Goal: Task Accomplishment & Management: Complete application form

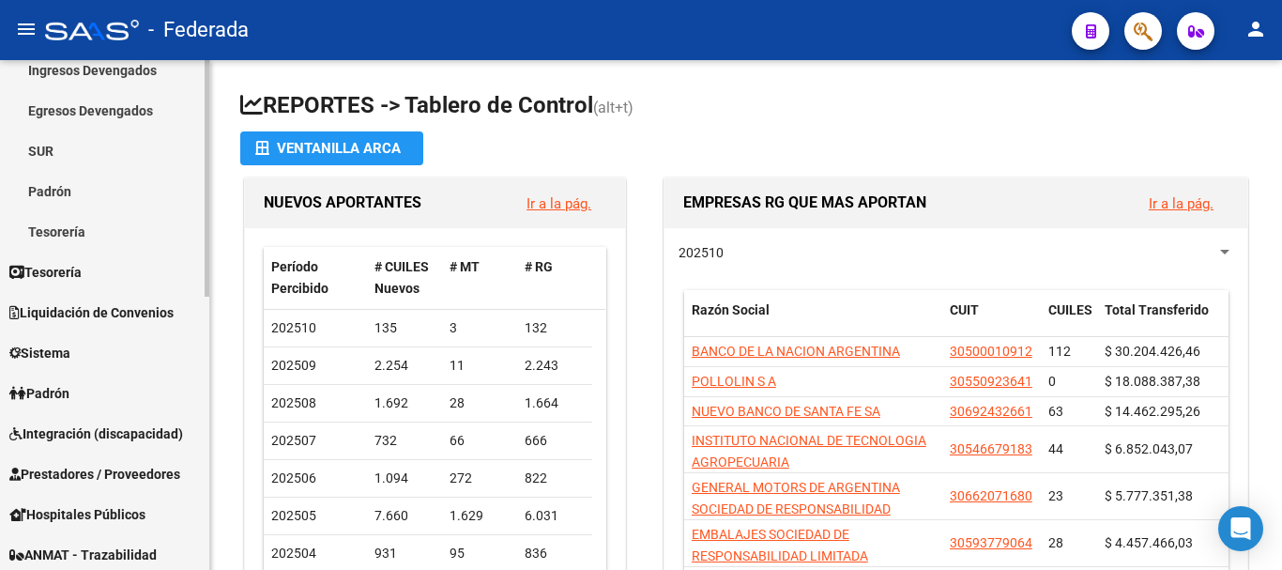
scroll to position [188, 0]
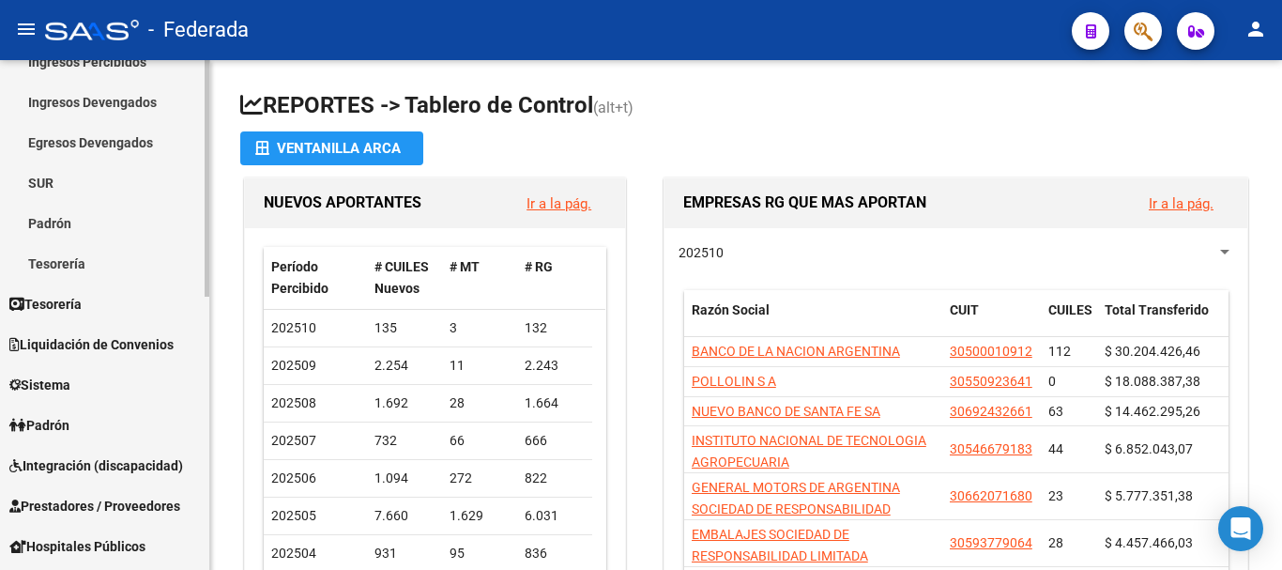
click at [92, 421] on link "Padrón" at bounding box center [104, 425] width 209 height 40
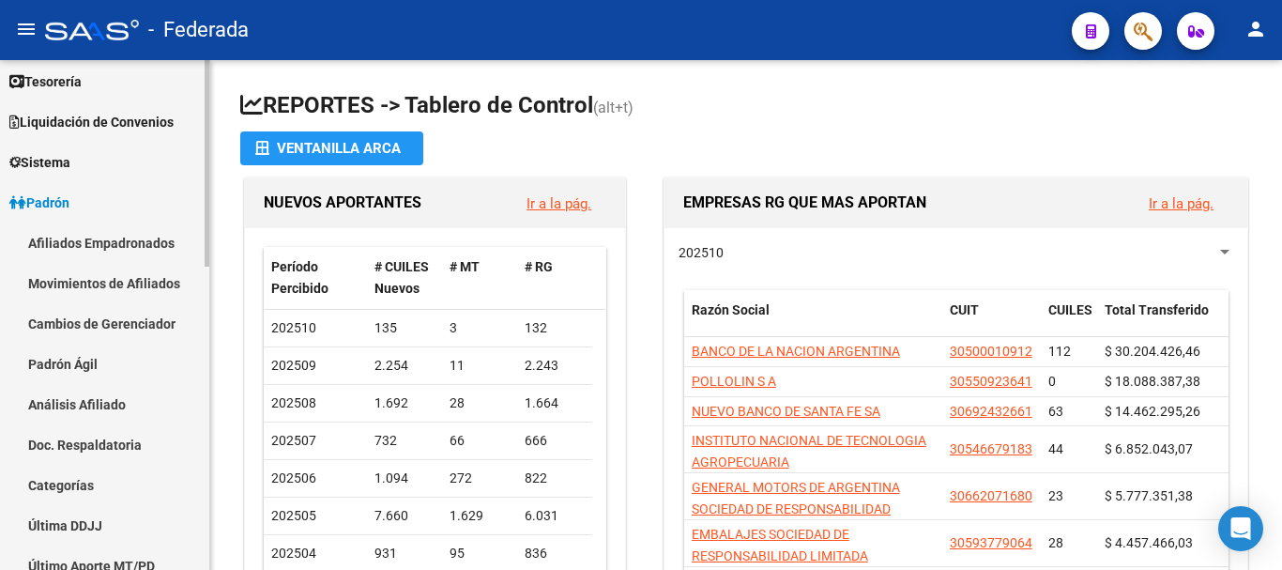
scroll to position [94, 0]
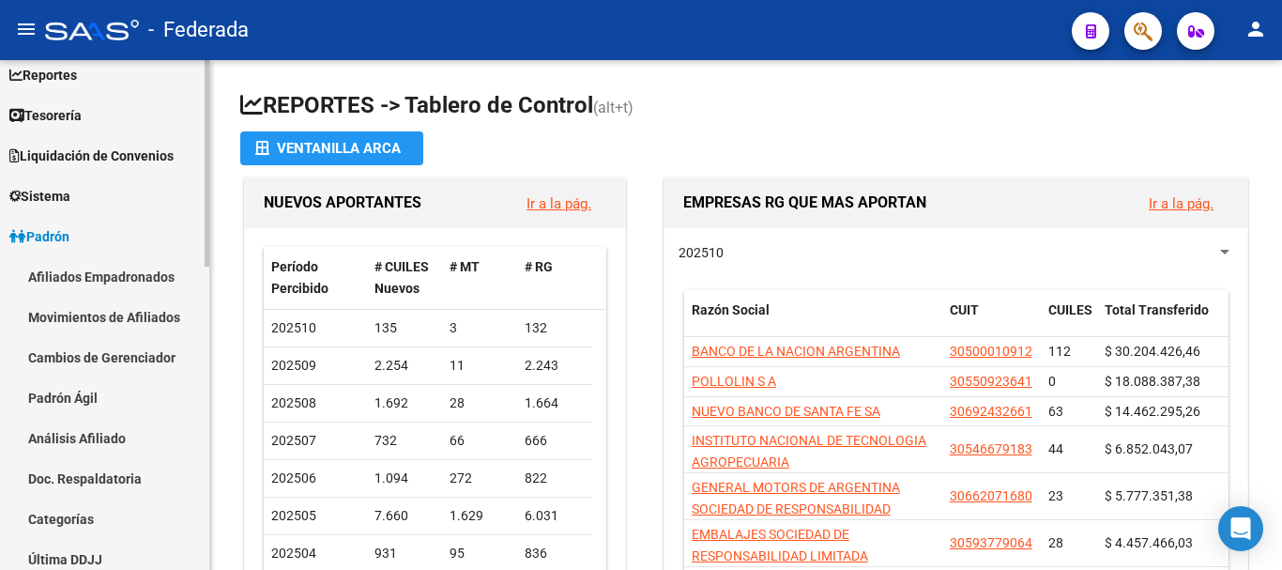
click at [115, 272] on link "Afiliados Empadronados" at bounding box center [104, 276] width 209 height 40
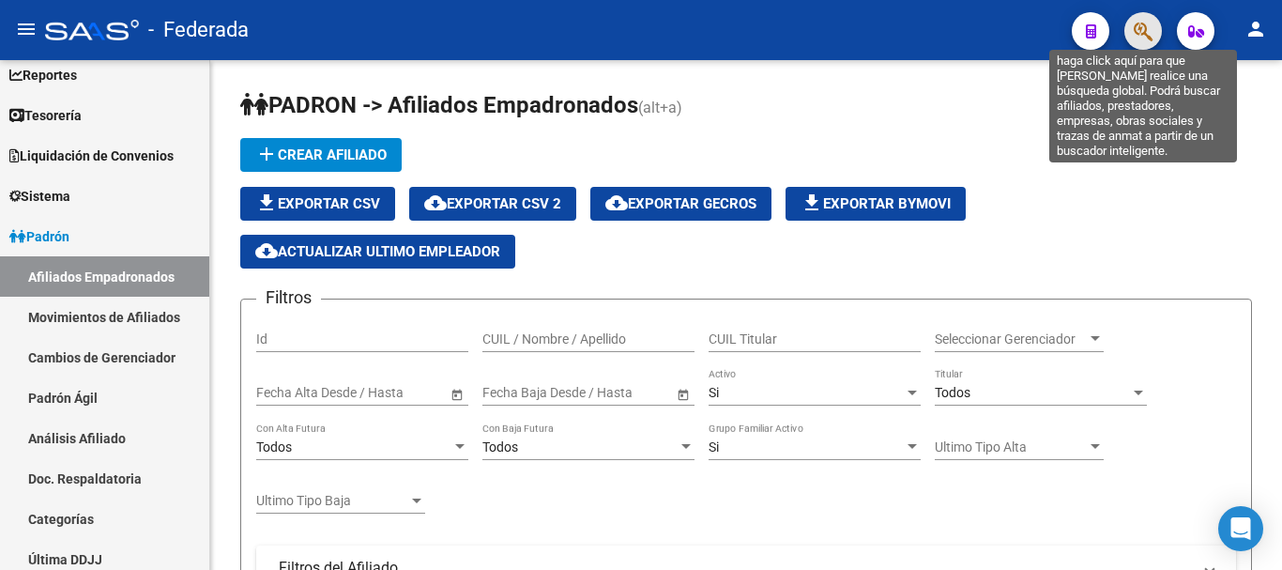
click at [1151, 42] on icon "button" at bounding box center [1143, 32] width 19 height 22
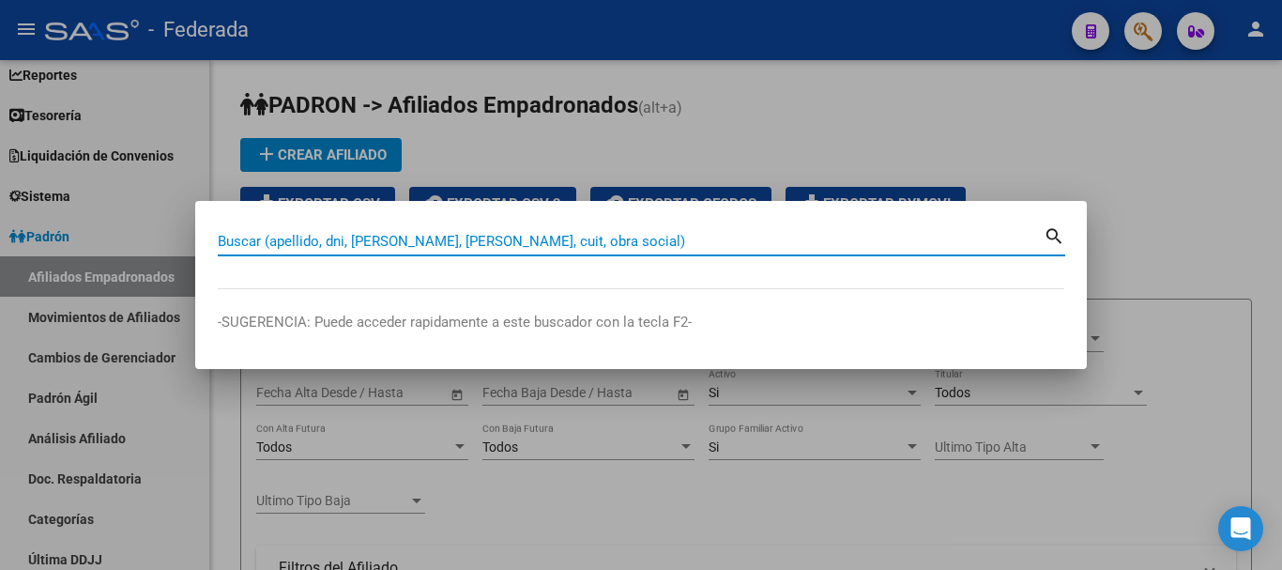
paste input "20338926791"
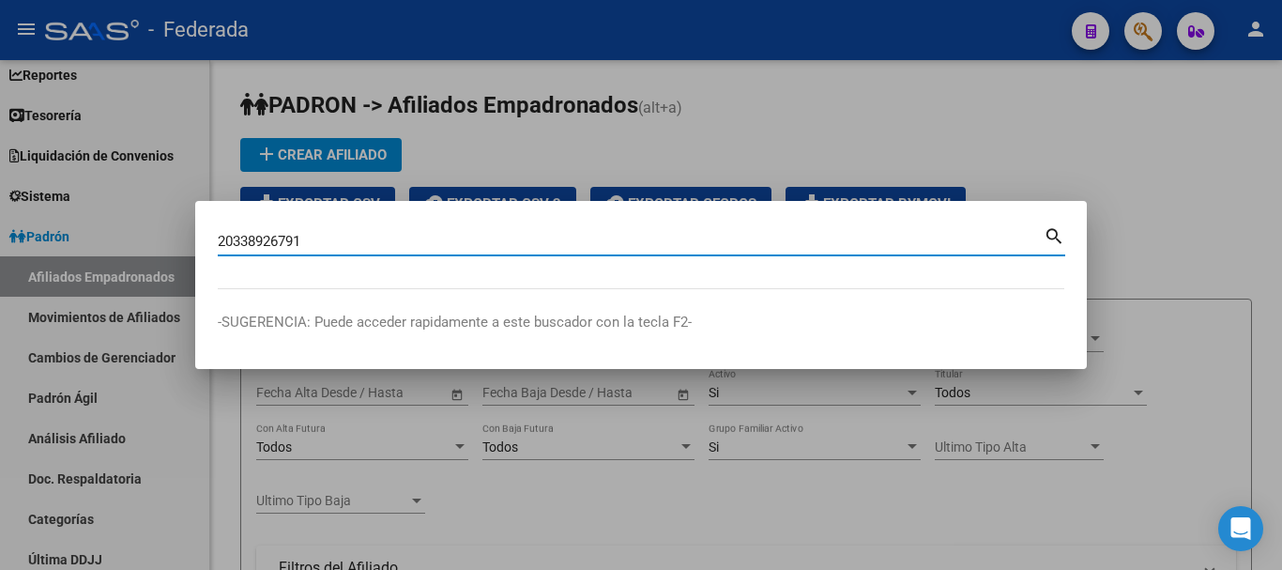
type input "20338926791"
click at [1053, 235] on mat-icon "search" at bounding box center [1055, 234] width 22 height 23
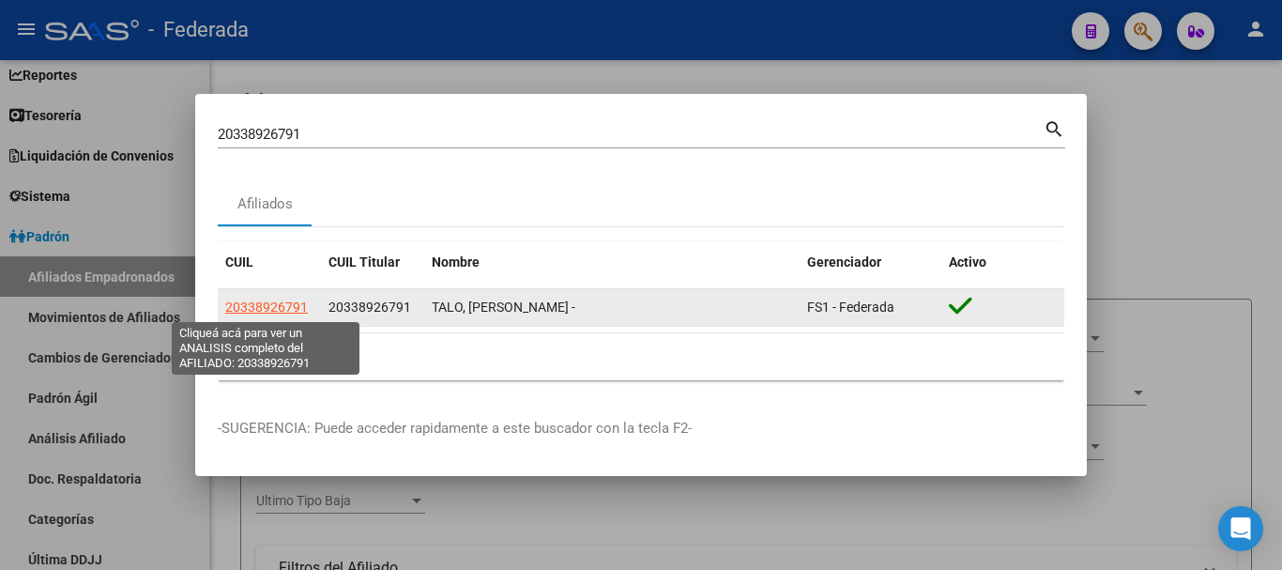
click at [274, 308] on span "20338926791" at bounding box center [266, 306] width 83 height 15
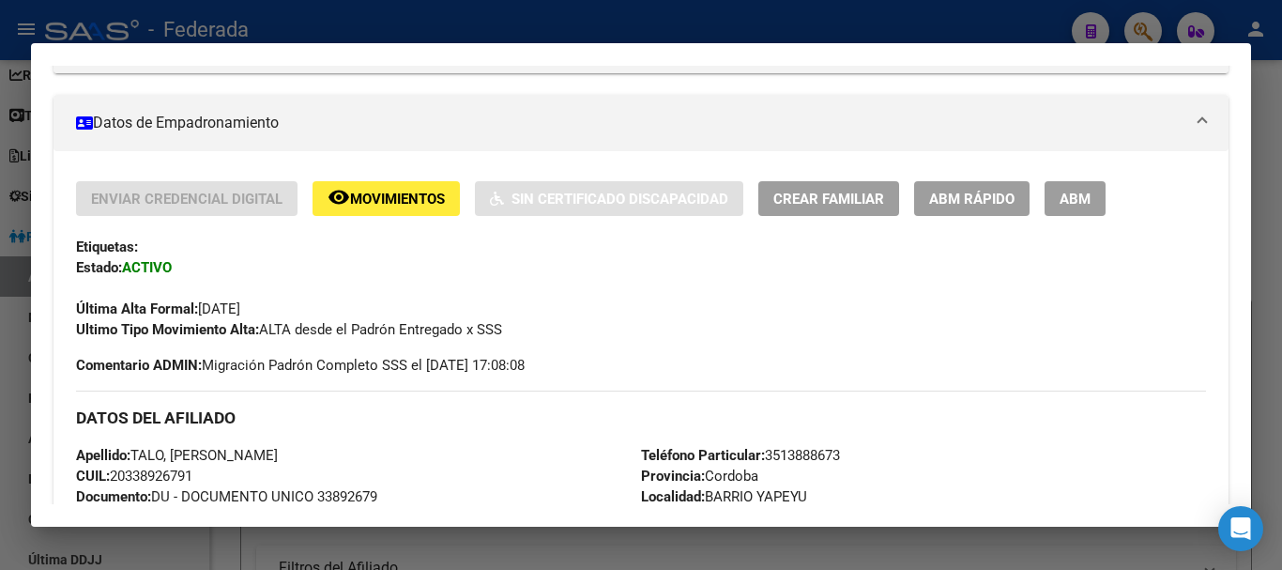
scroll to position [282, 0]
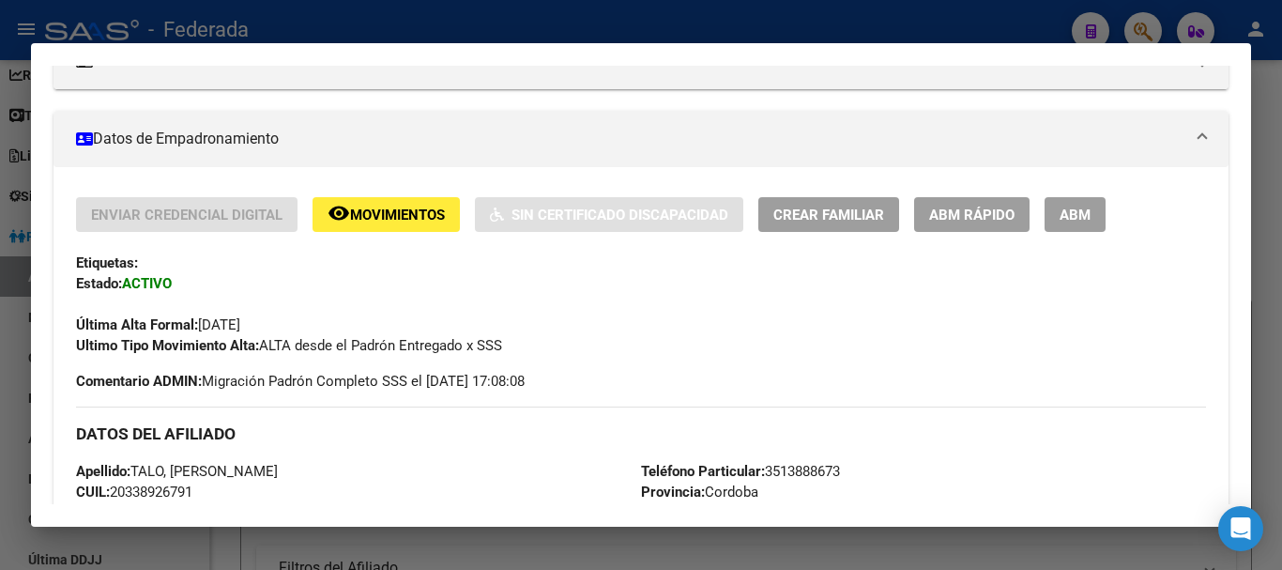
click at [805, 222] on span "Crear Familiar" at bounding box center [829, 215] width 111 height 17
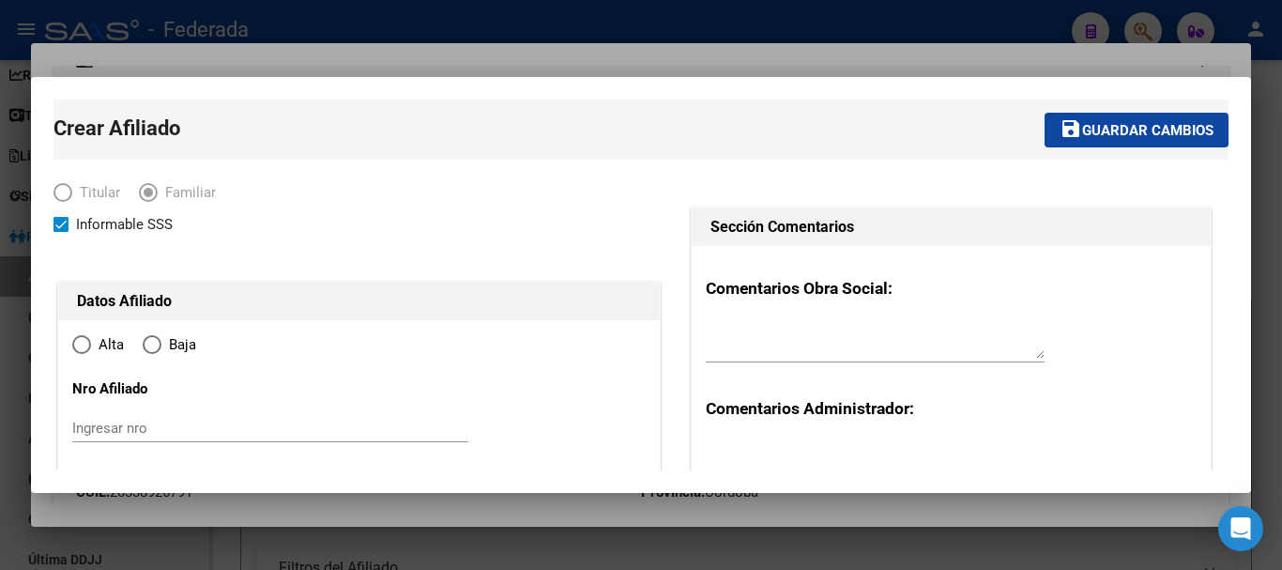
type input "30-55437972-5"
type input "BARRIO YAPEYU"
type input "5000"
type input "[PERSON_NAME]"
type input "03364"
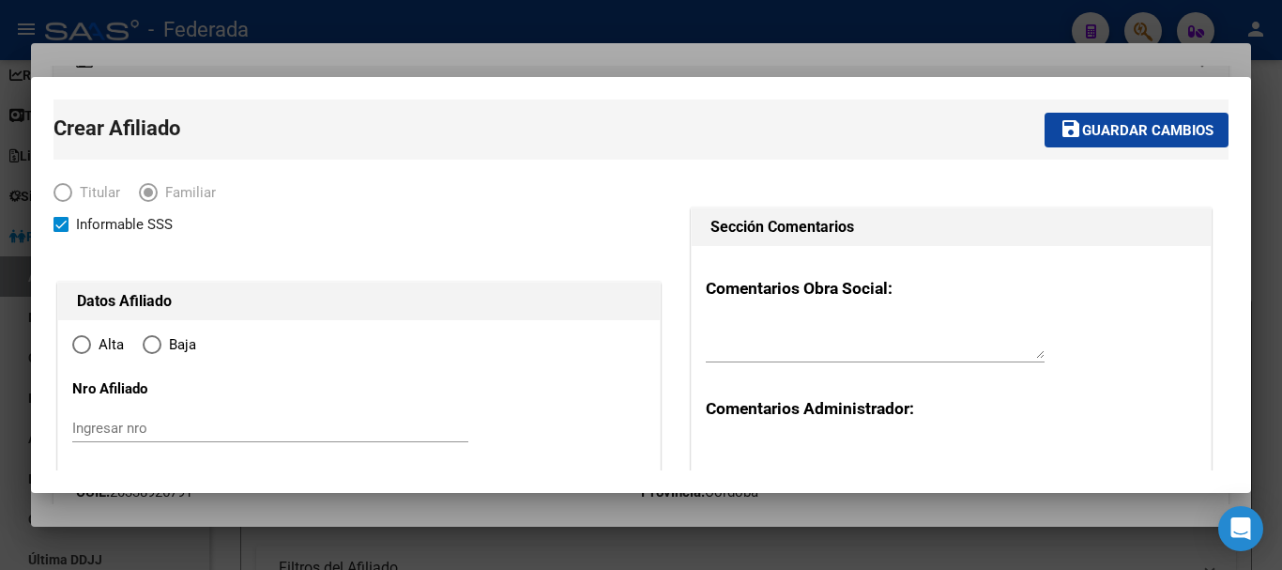
radio input "true"
type input "30-55437972-5"
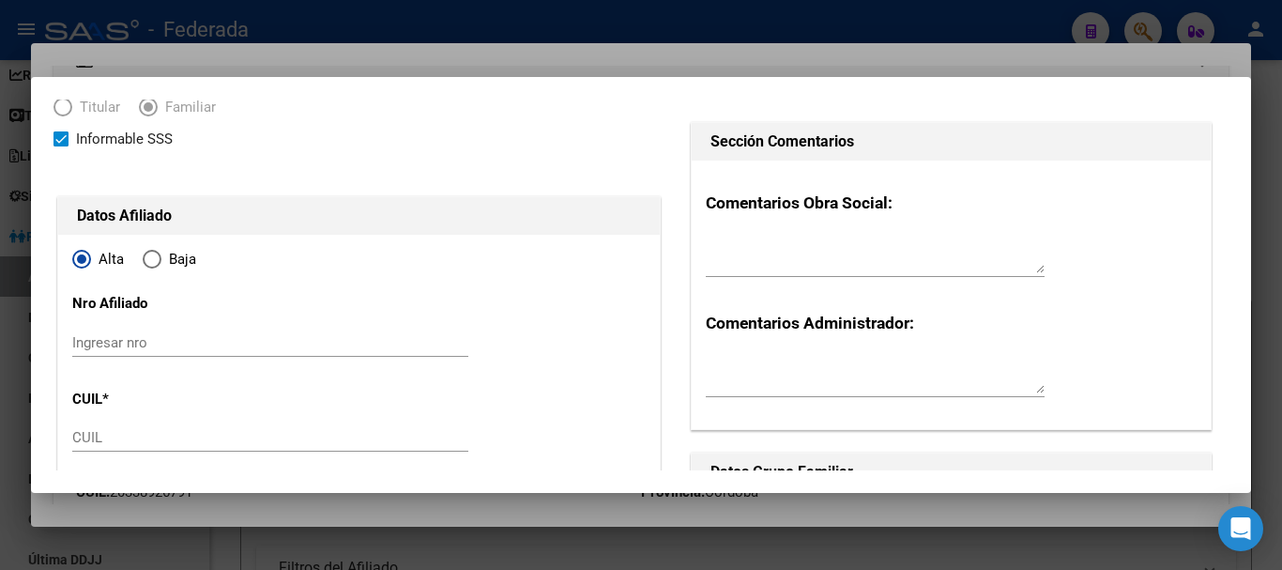
scroll to position [94, 0]
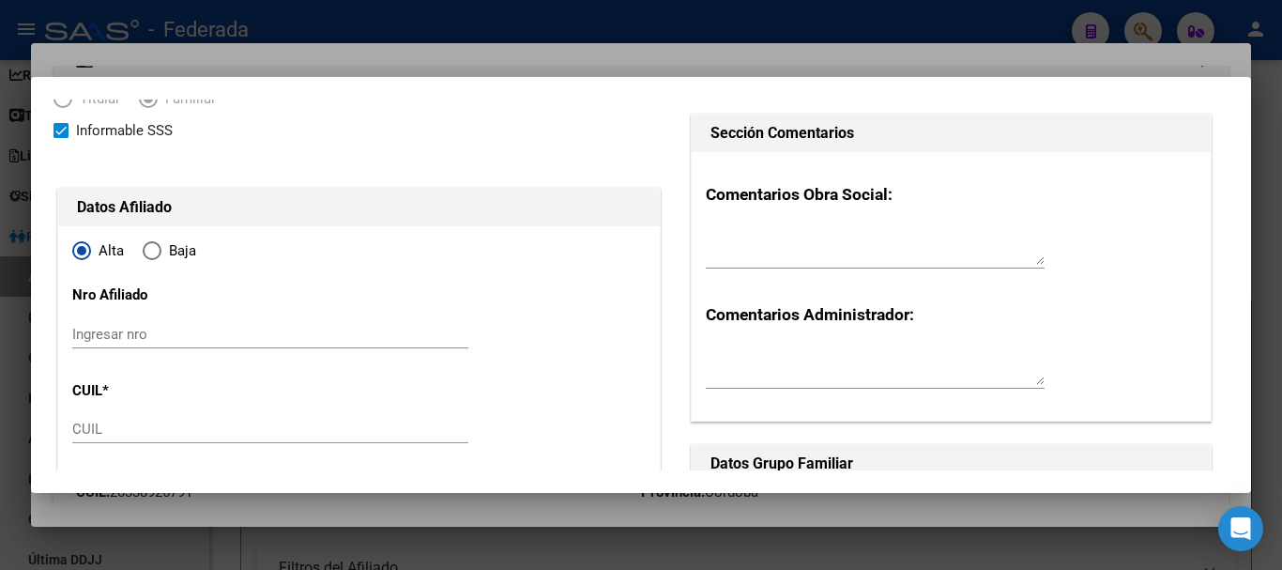
click at [131, 334] on input "Ingresar nro" at bounding box center [270, 334] width 396 height 17
type input "220562/05"
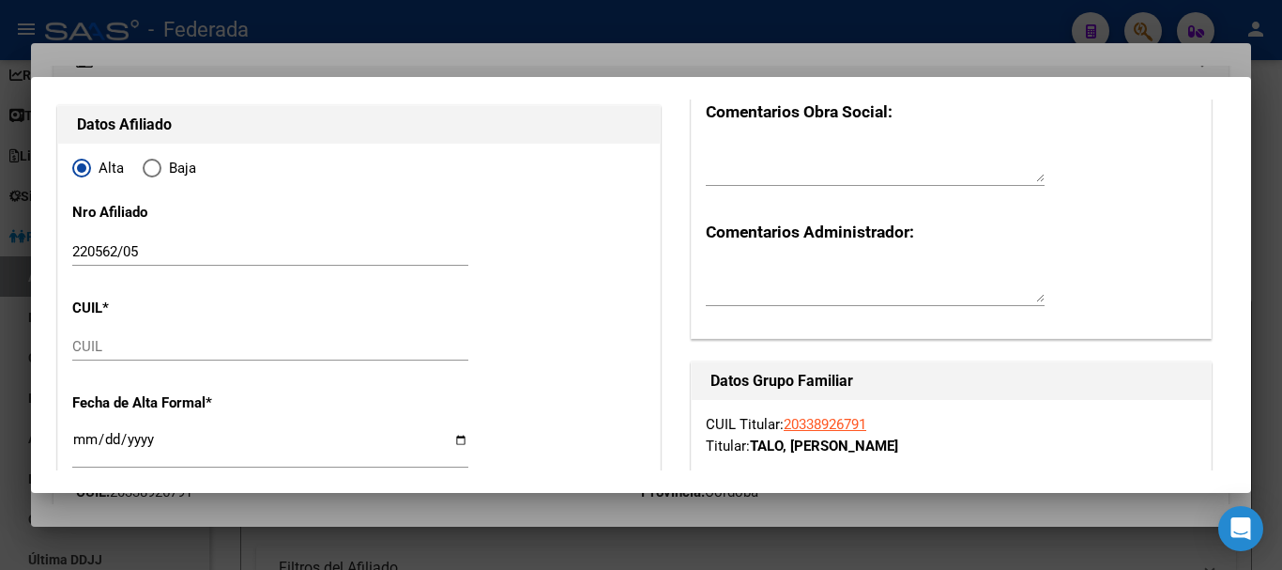
scroll to position [188, 0]
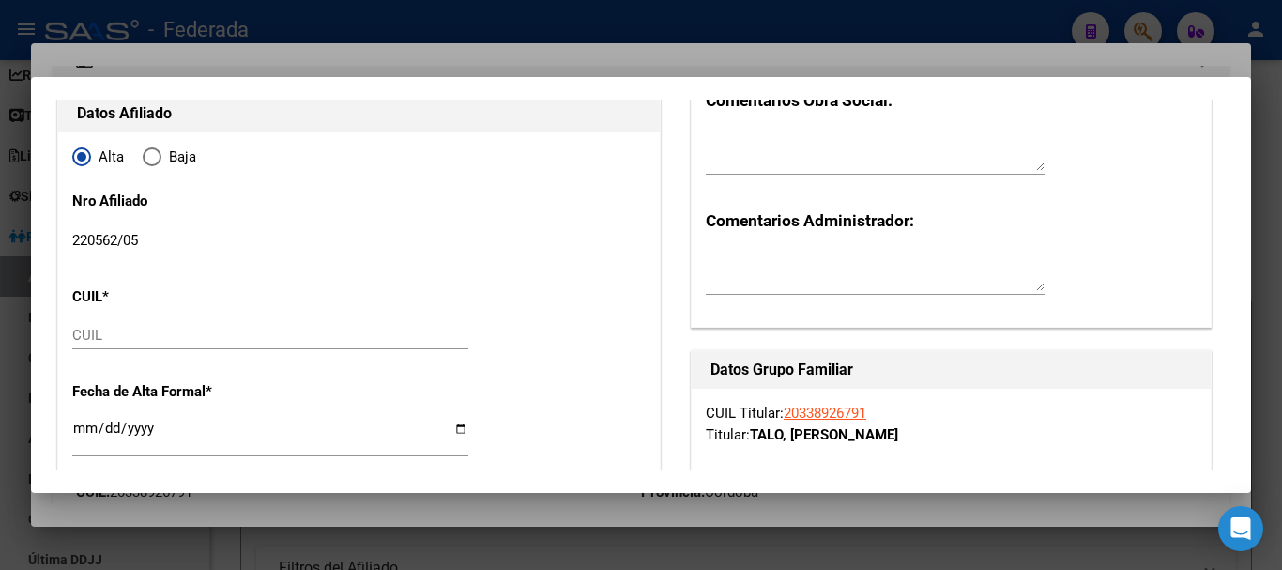
click at [132, 344] on div "CUIL" at bounding box center [270, 335] width 396 height 28
paste input "20-70635220-2"
type input "20-70635220-2"
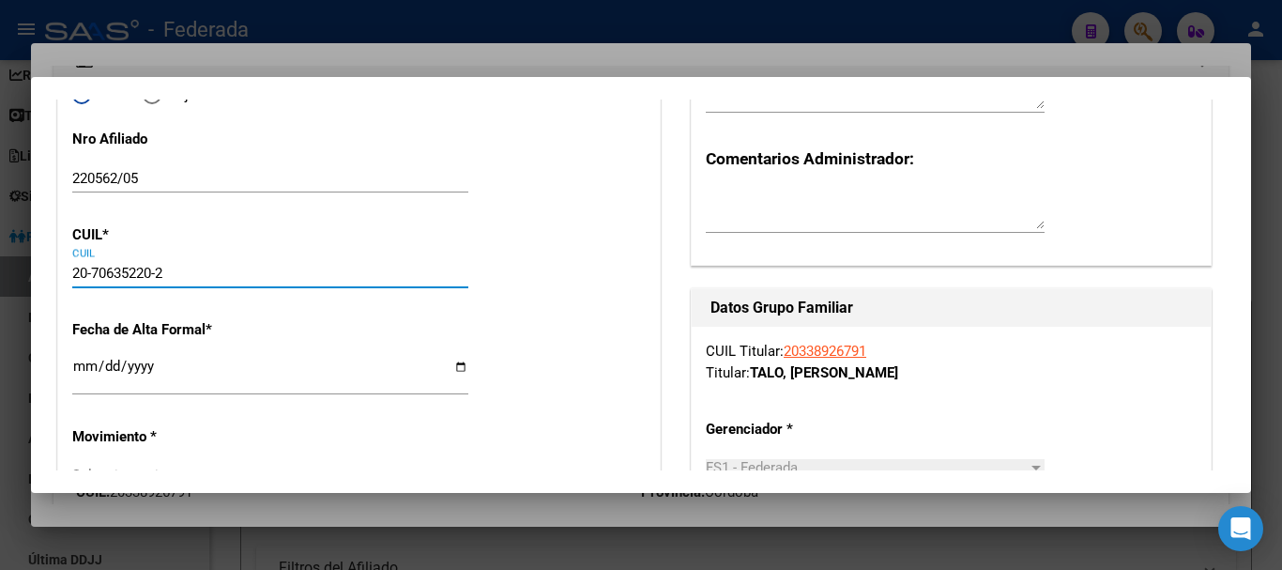
scroll to position [282, 0]
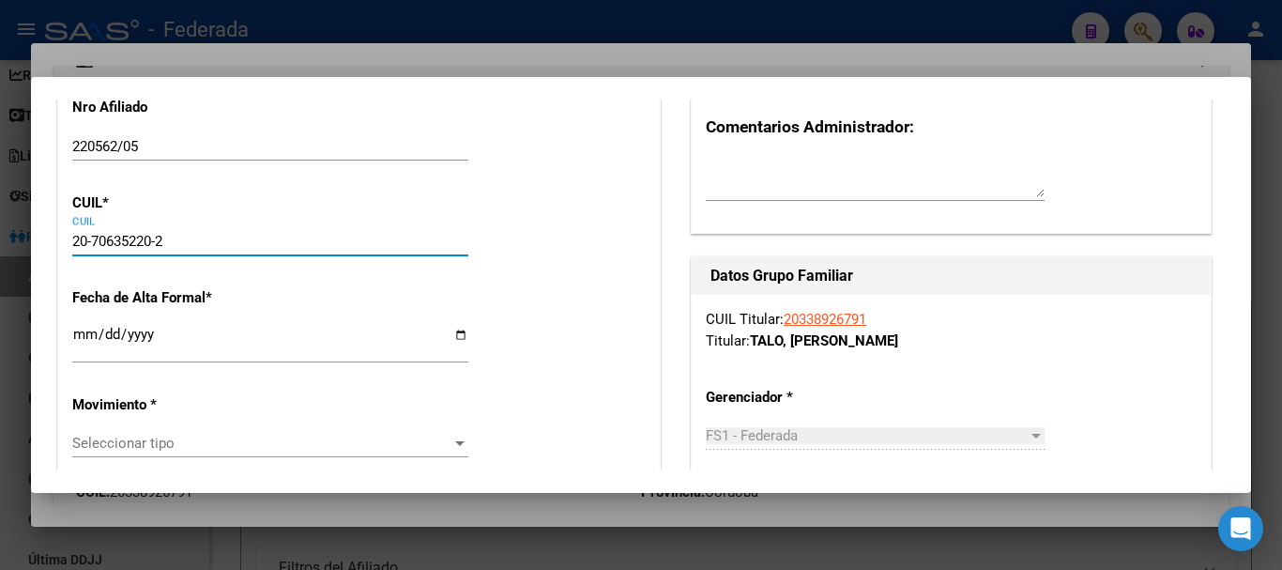
type input "70635220"
type input "TALO"
type input "MATIAS"
type input "[DATE]"
type input "CORDOBA"
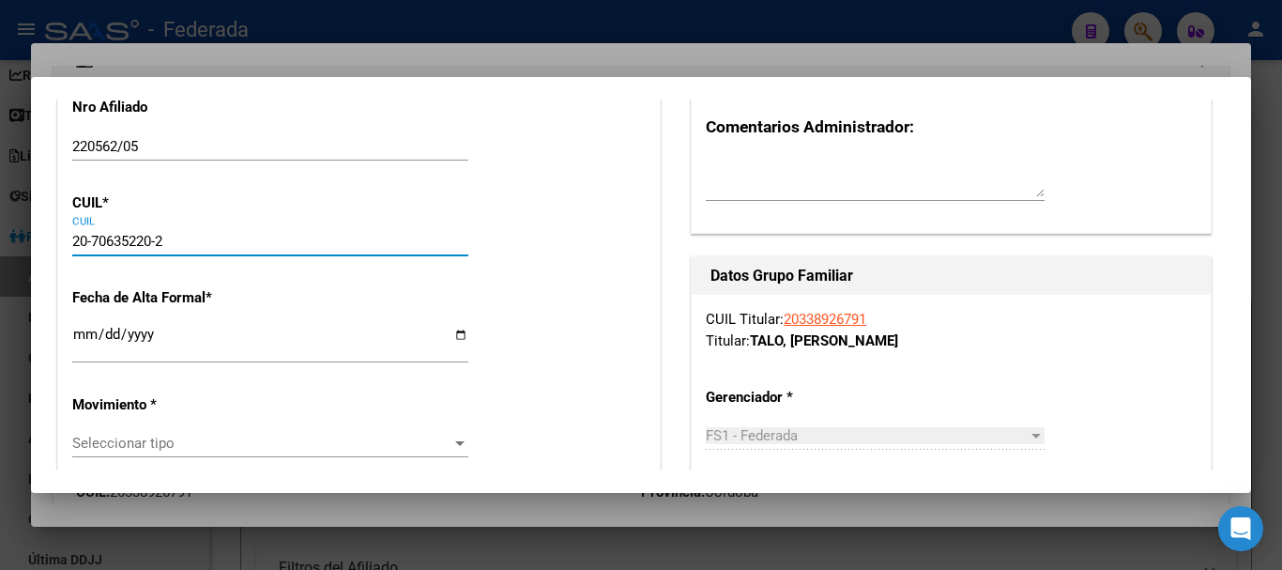
type input "[PERSON_NAME]"
type input "3364"
type input "20-70635220-2"
click at [82, 344] on input "Ingresar fecha" at bounding box center [270, 342] width 396 height 30
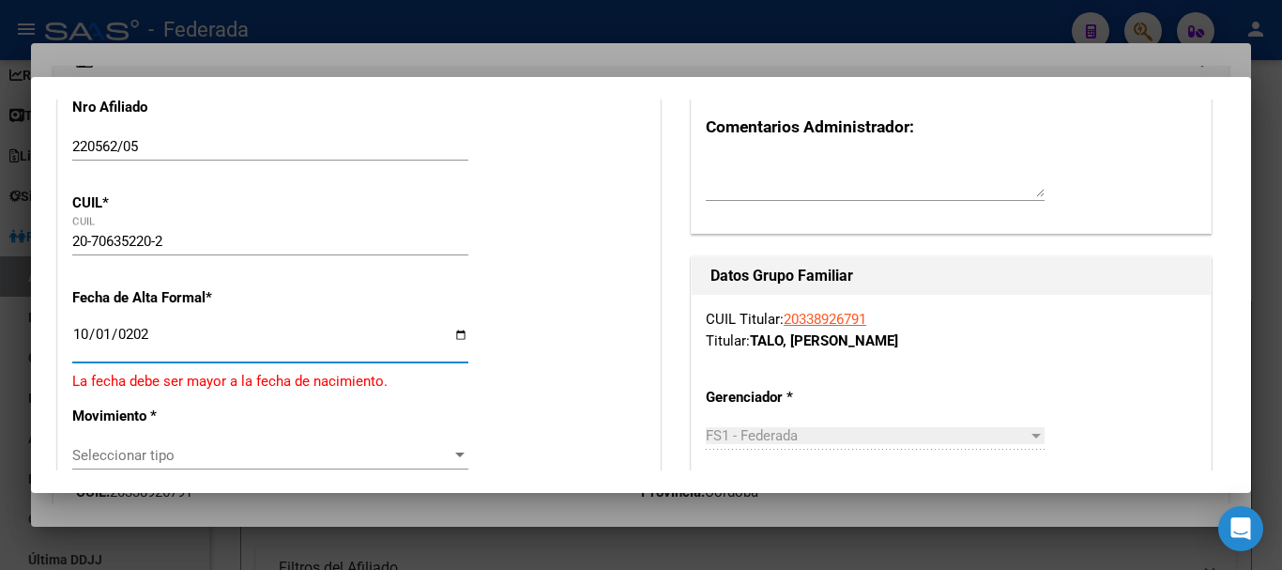
type input "[DATE]"
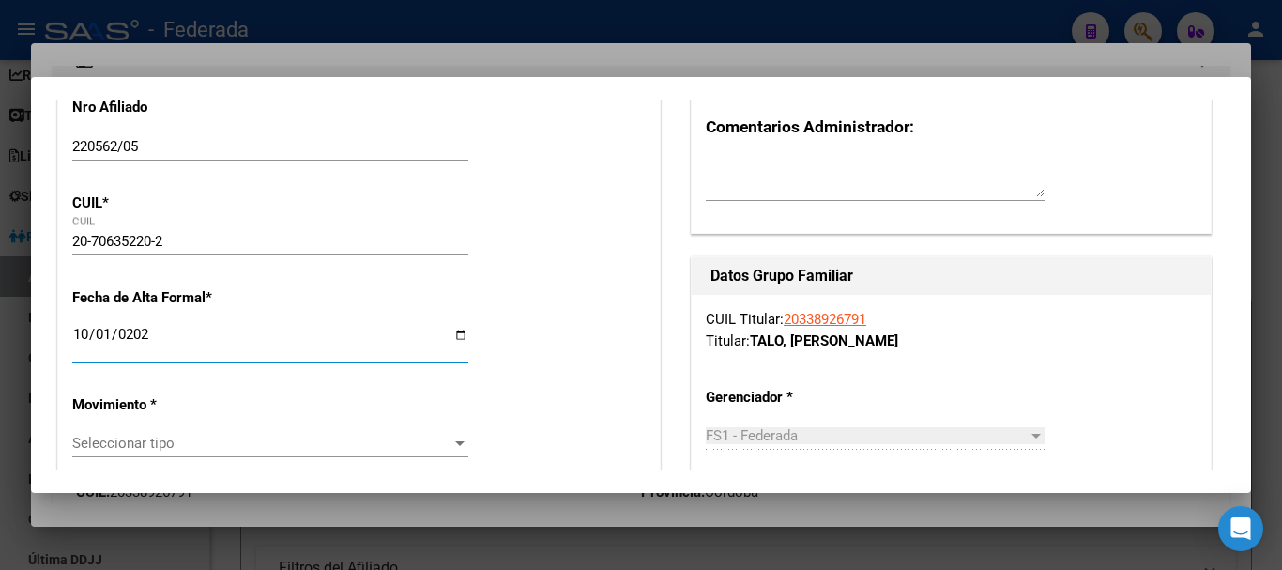
scroll to position [376, 0]
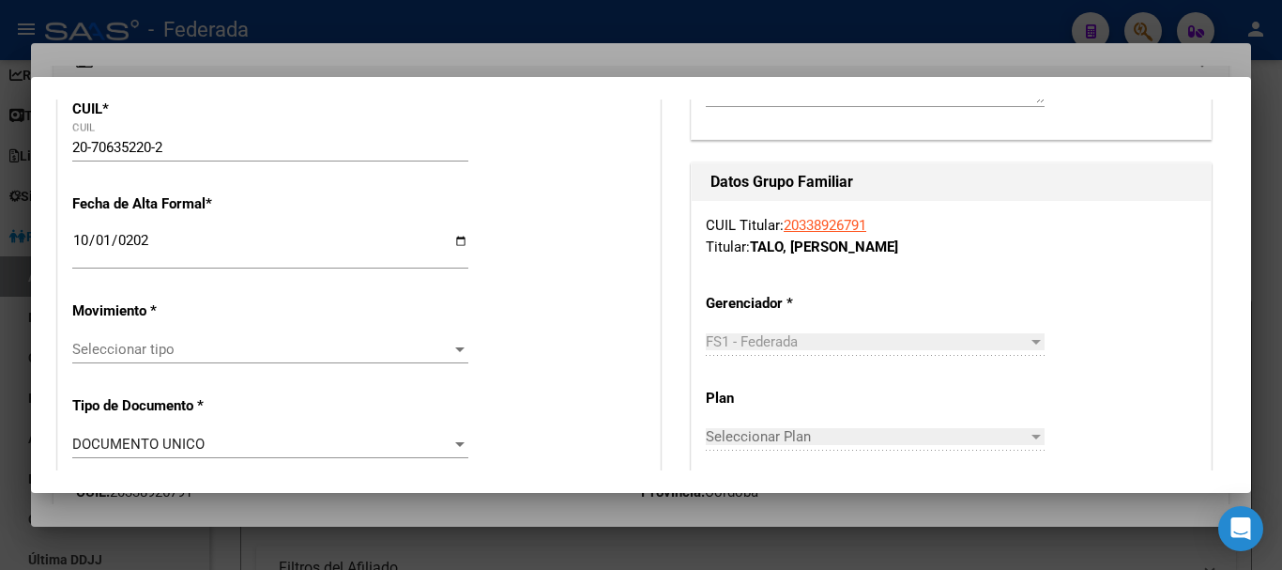
click at [176, 358] on div "Seleccionar tipo Seleccionar tipo" at bounding box center [270, 349] width 396 height 28
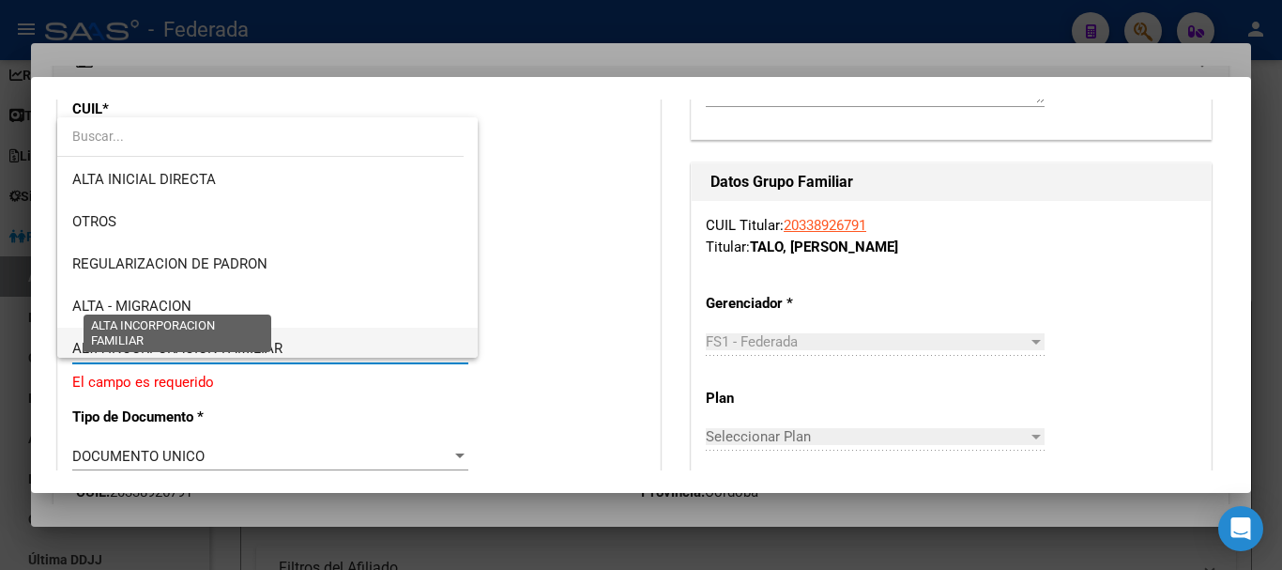
scroll to position [188, 0]
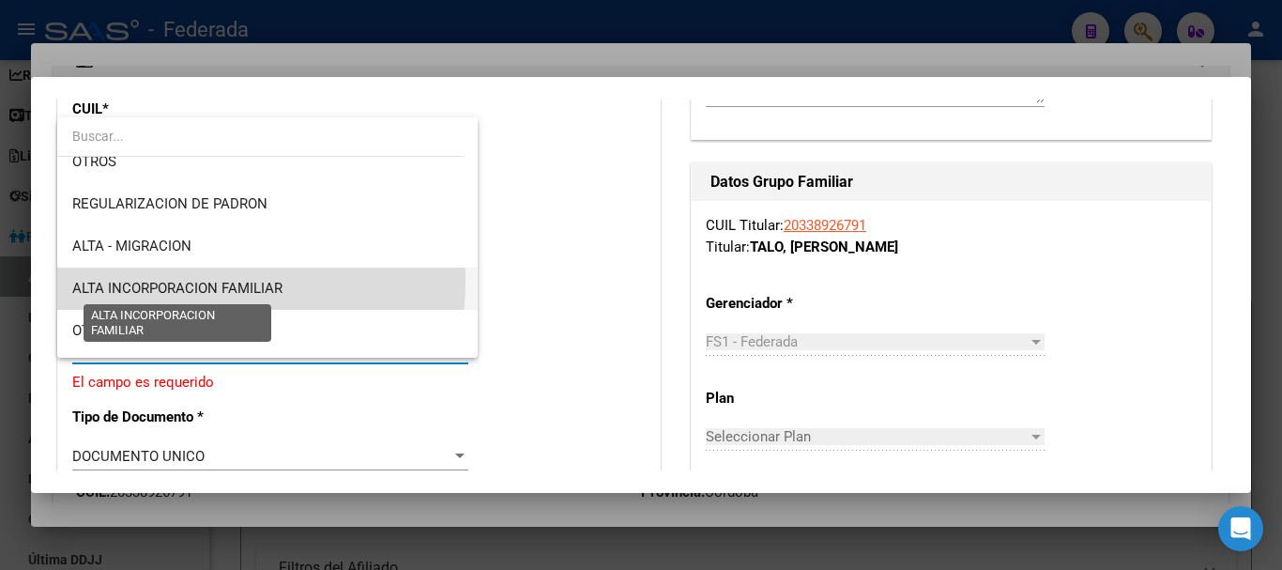
click at [203, 282] on span "ALTA INCORPORACION FAMILIAR" at bounding box center [177, 288] width 210 height 17
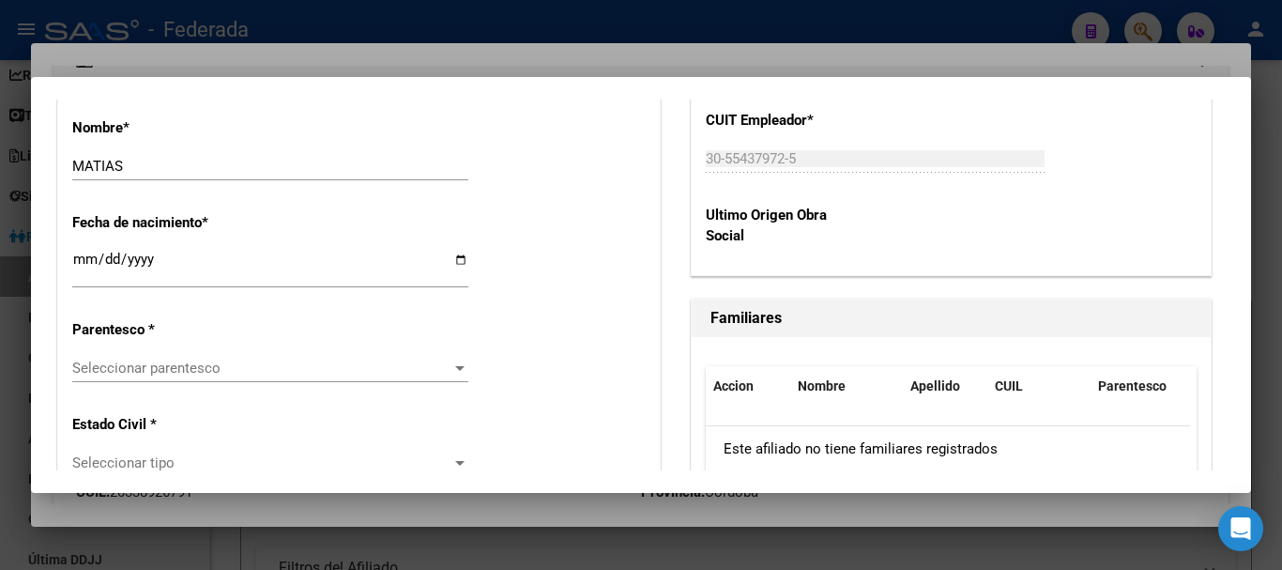
scroll to position [1033, 0]
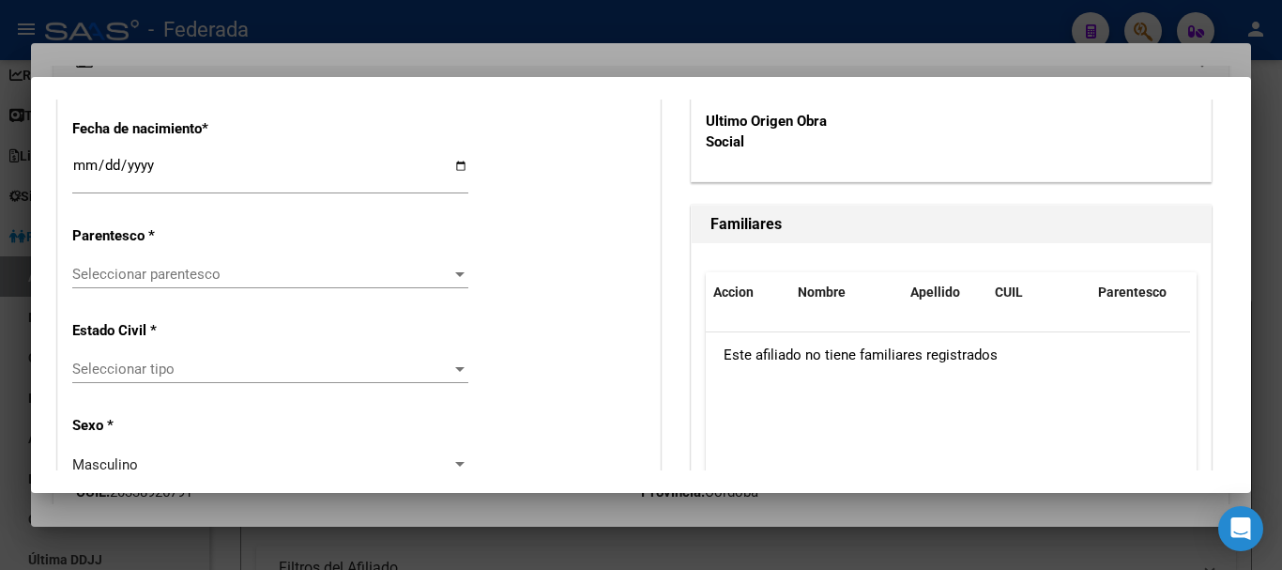
click at [208, 265] on div "Seleccionar parentesco Seleccionar parentesco" at bounding box center [270, 274] width 396 height 28
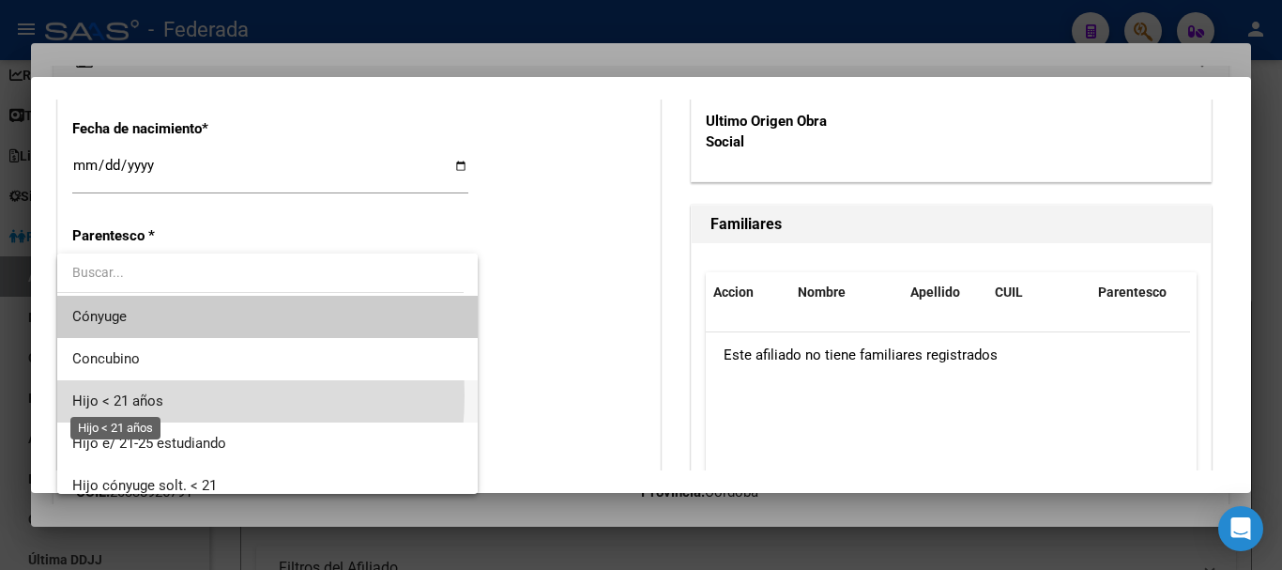
click at [127, 395] on span "Hijo < 21 años" at bounding box center [117, 400] width 91 height 17
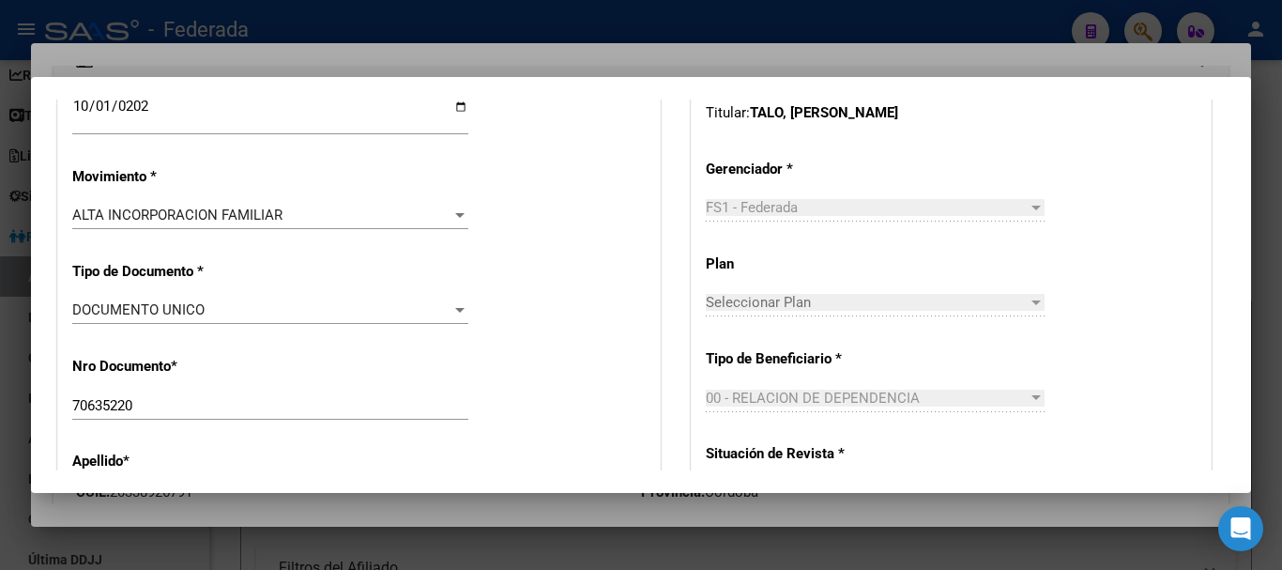
scroll to position [0, 0]
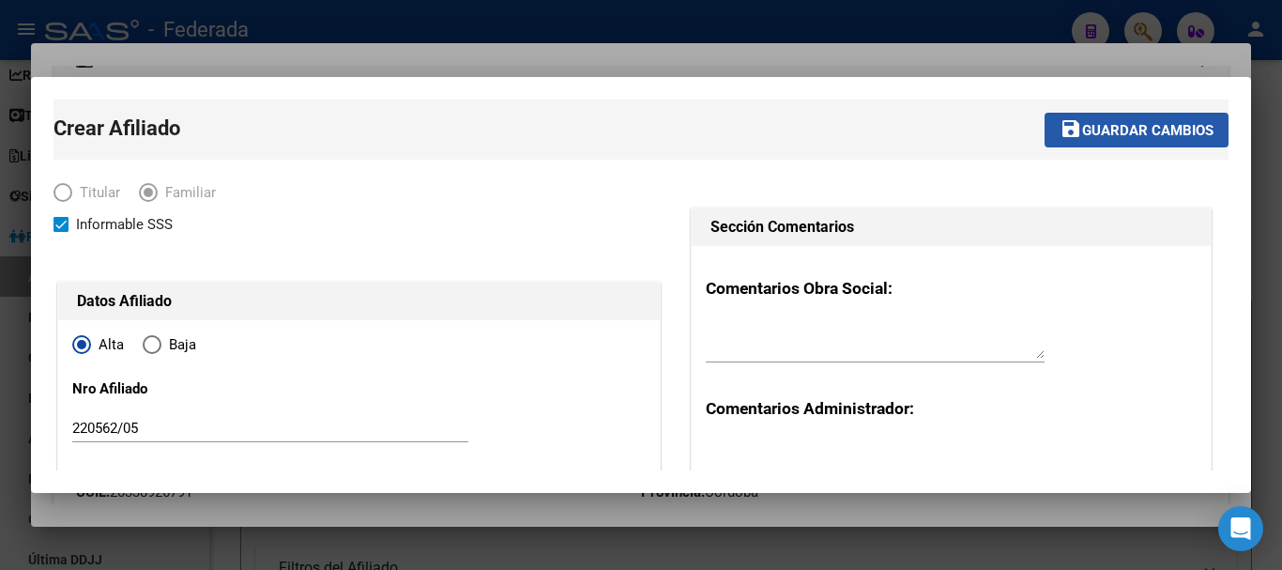
click at [1146, 137] on span "Guardar cambios" at bounding box center [1147, 130] width 131 height 17
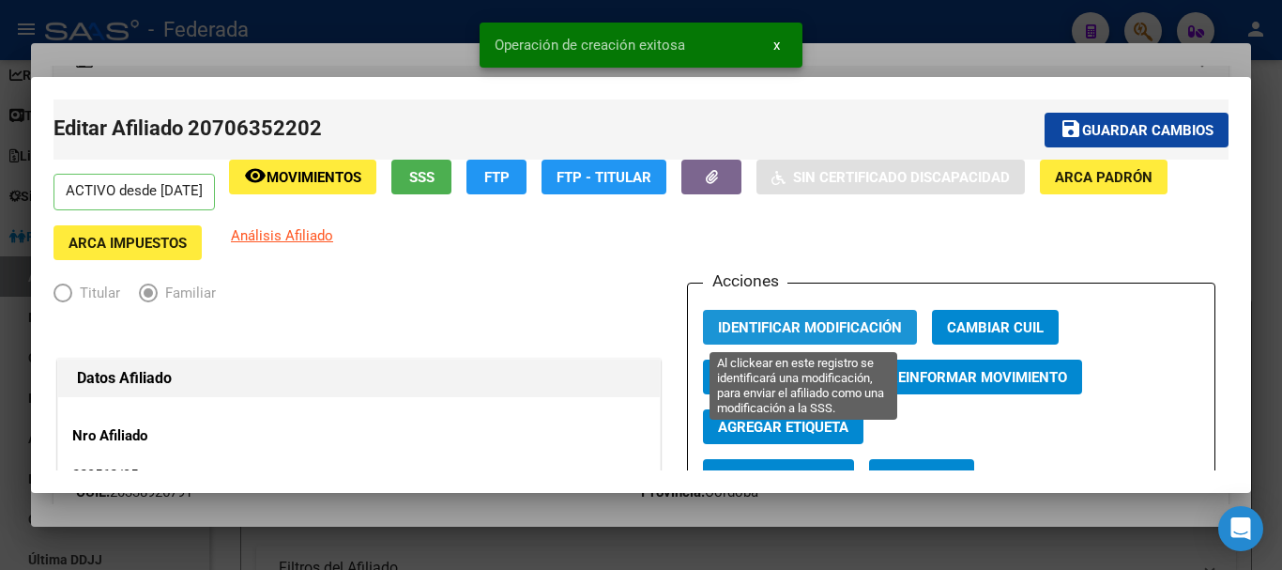
click at [765, 331] on span "Identificar Modificación" at bounding box center [810, 327] width 184 height 17
